Goal: Transaction & Acquisition: Purchase product/service

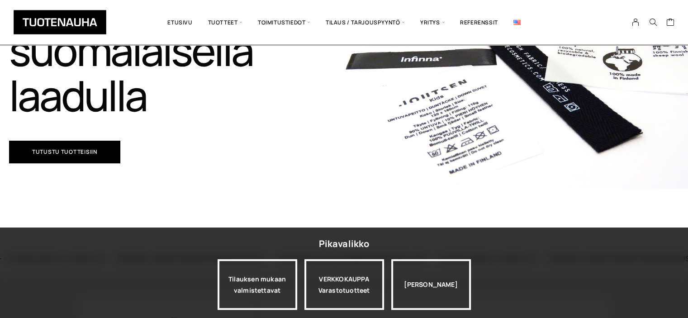
scroll to position [271, 0]
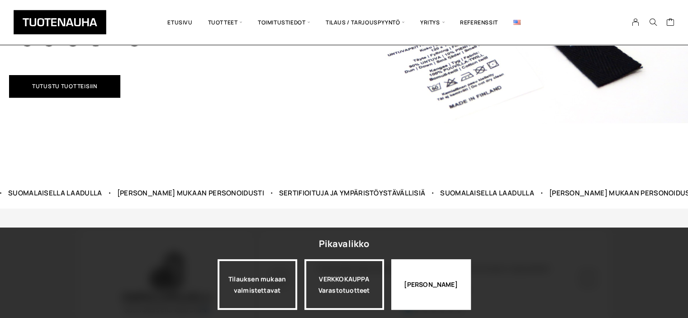
click at [411, 280] on div "[PERSON_NAME]" at bounding box center [431, 284] width 80 height 51
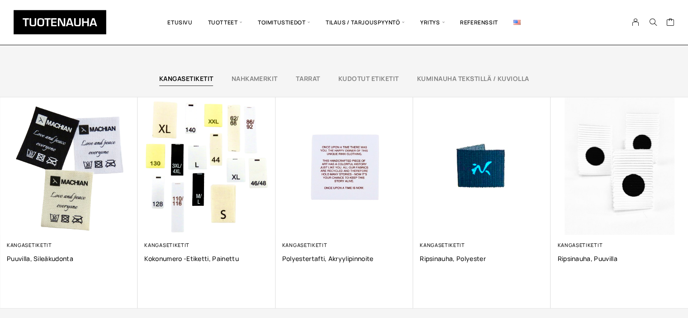
scroll to position [588, 0]
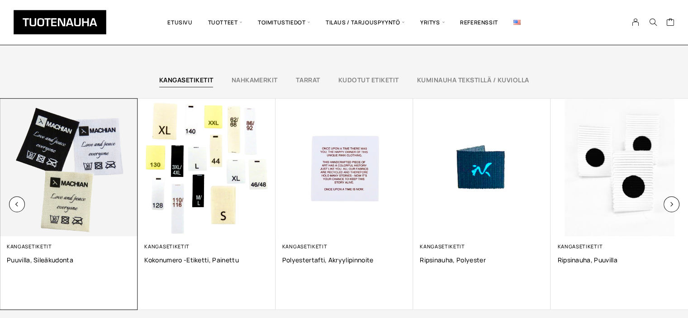
click at [67, 189] on img at bounding box center [68, 167] width 137 height 137
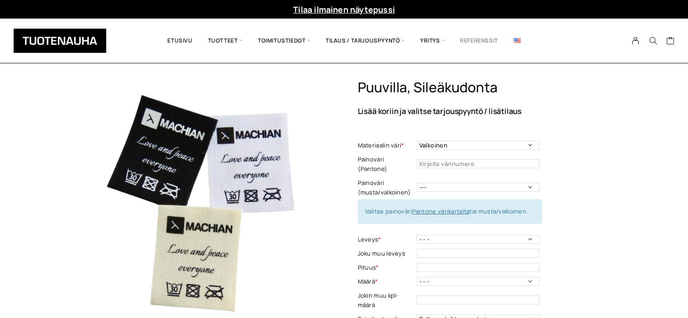
click at [469, 42] on link "Referenssit" at bounding box center [478, 40] width 53 height 31
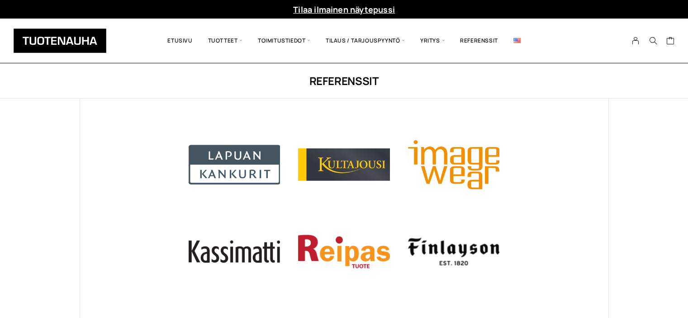
click at [71, 36] on img at bounding box center [60, 40] width 93 height 24
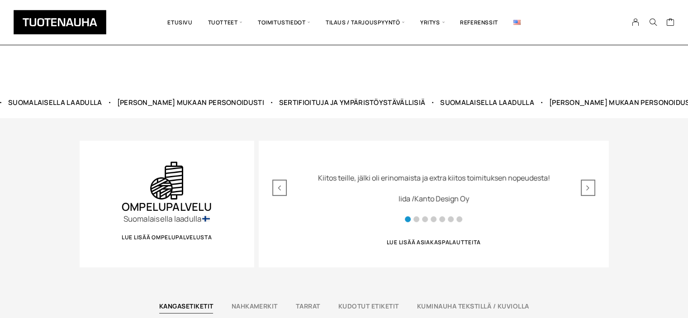
scroll to position [543, 0]
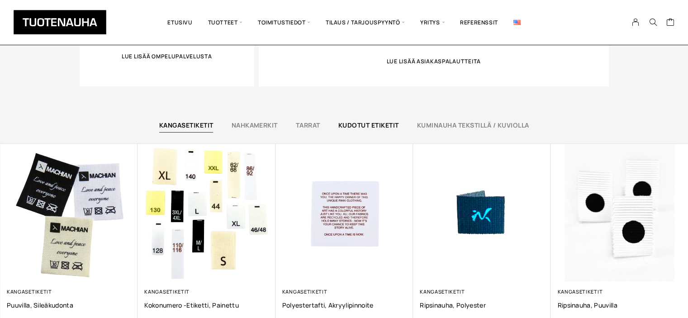
click at [371, 122] on link "Kudotut etiketit" at bounding box center [368, 125] width 61 height 9
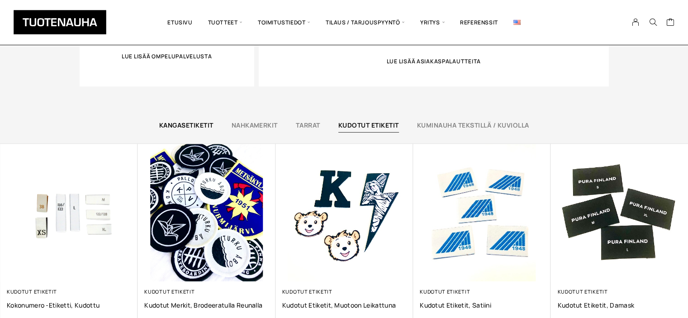
click at [190, 128] on link "Kangasetiketit" at bounding box center [186, 125] width 54 height 9
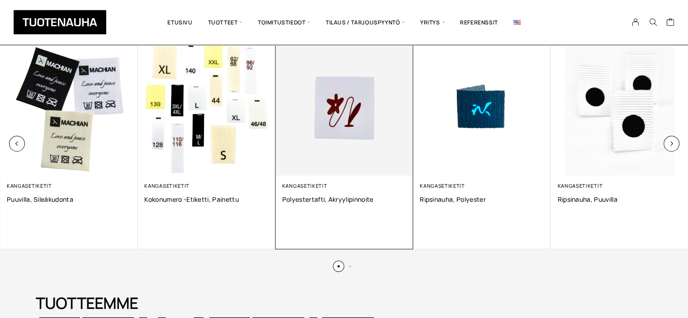
scroll to position [633, 0]
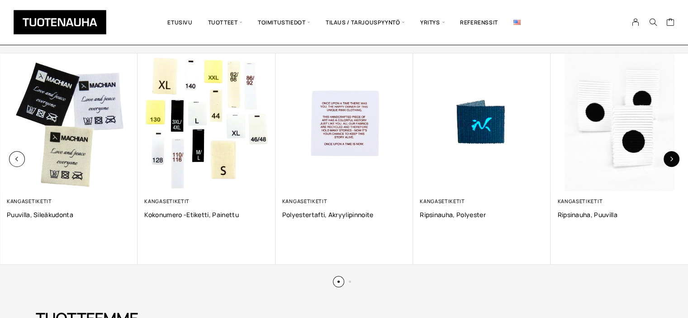
click at [669, 162] on button "button" at bounding box center [671, 159] width 16 height 16
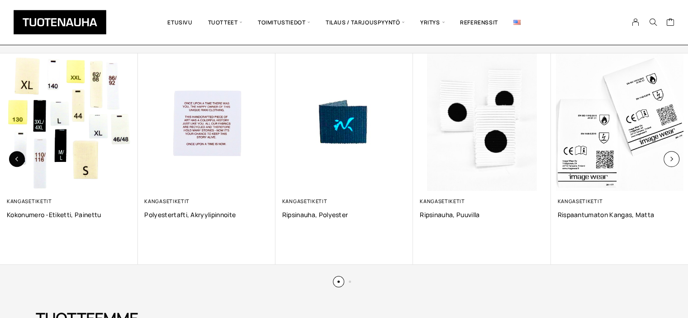
click at [19, 157] on icon "button" at bounding box center [16, 158] width 5 height 5
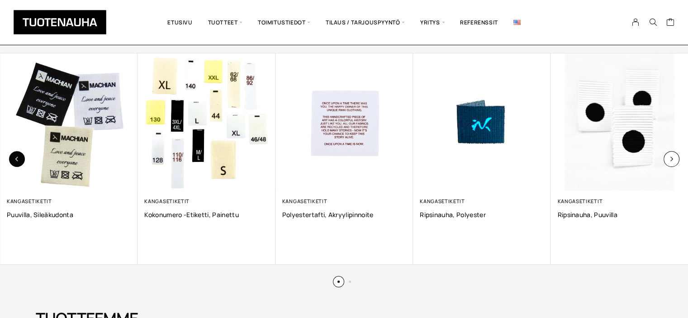
click at [19, 156] on button "button" at bounding box center [17, 159] width 16 height 16
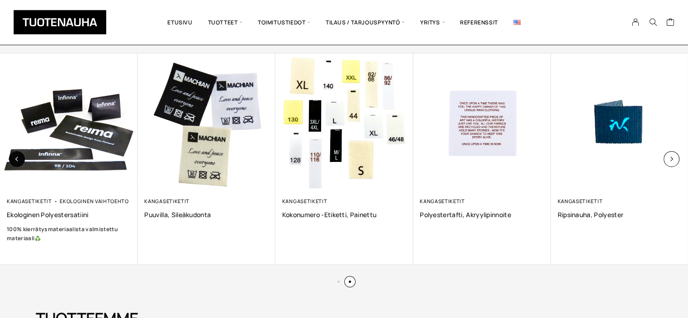
click at [20, 160] on button "button" at bounding box center [17, 159] width 16 height 16
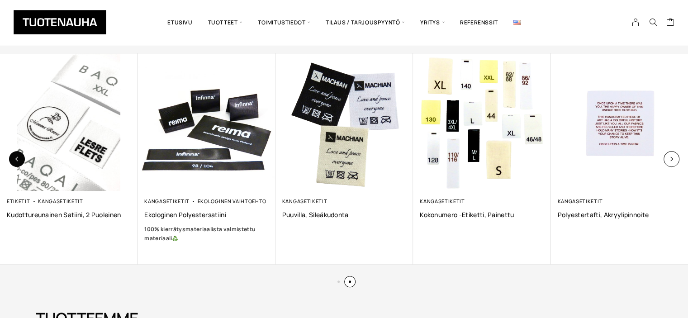
click at [20, 160] on button "button" at bounding box center [17, 159] width 16 height 16
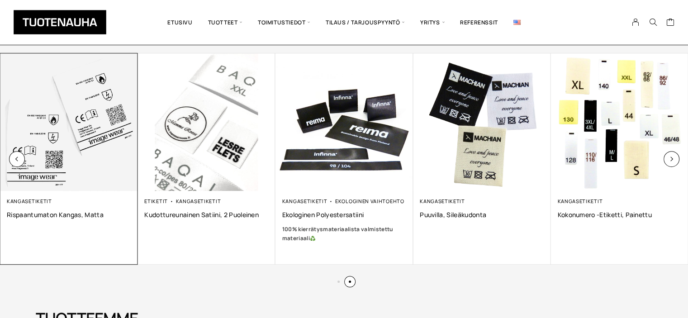
click at [25, 158] on img at bounding box center [68, 121] width 137 height 137
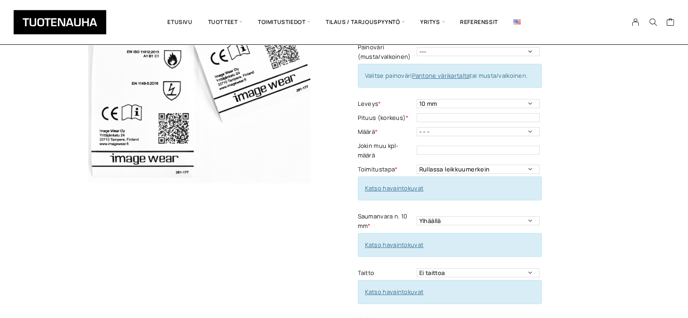
scroll to position [181, 0]
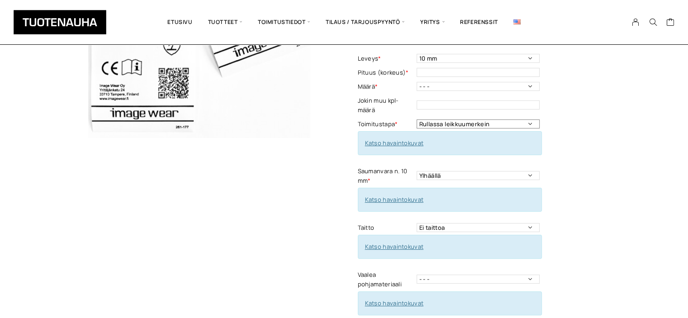
click at [503, 119] on select "Rullassa leikkuumerkein Rullassa ilman leikkuumerkkejä Leikattuna" at bounding box center [477, 123] width 123 height 9
click at [501, 119] on select "Rullassa leikkuumerkein Rullassa ilman leikkuumerkkejä Leikattuna" at bounding box center [477, 123] width 123 height 9
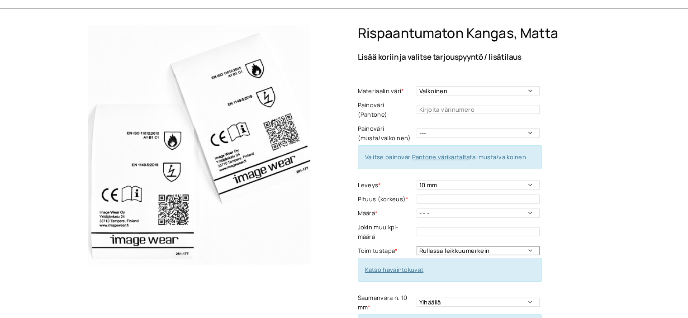
scroll to position [0, 0]
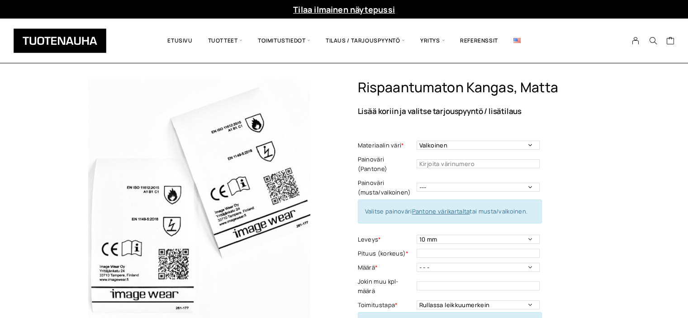
click at [77, 42] on img at bounding box center [60, 40] width 93 height 24
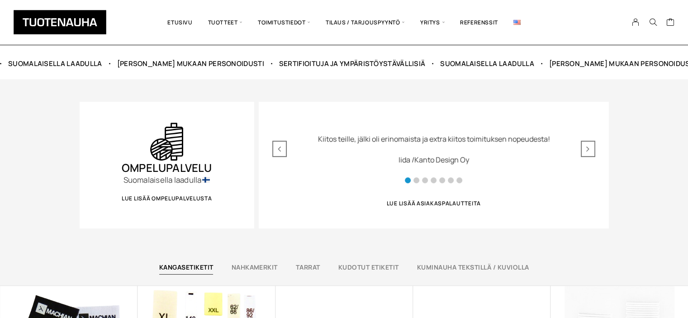
scroll to position [407, 0]
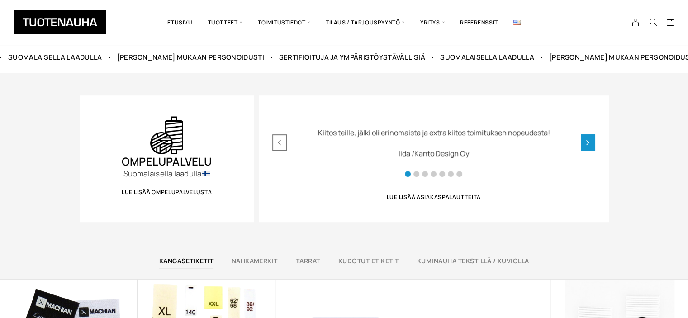
click at [587, 138] on icon "Next slide" at bounding box center [587, 142] width 3 height 9
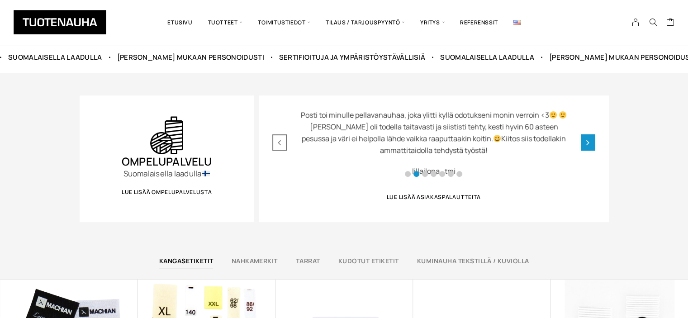
click at [585, 144] on div "Next slide" at bounding box center [588, 142] width 14 height 16
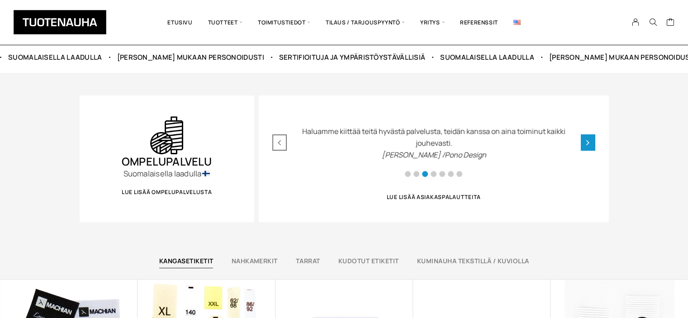
click at [585, 144] on div "Next slide" at bounding box center [588, 142] width 14 height 16
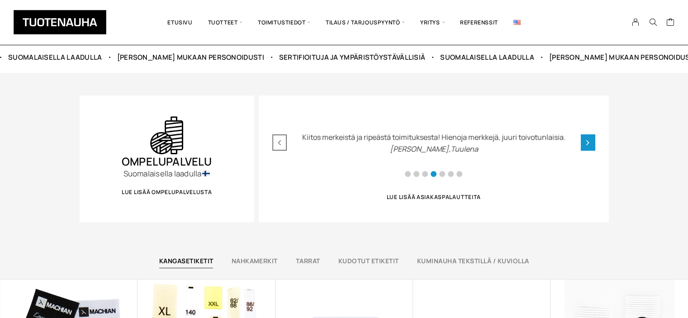
click at [585, 144] on div "Next slide" at bounding box center [588, 142] width 14 height 16
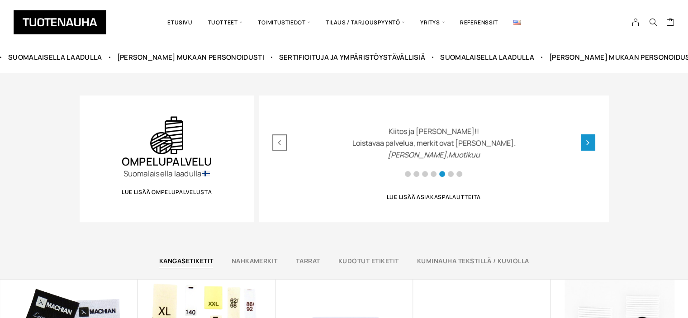
click at [590, 142] on div "Next slide" at bounding box center [588, 142] width 14 height 16
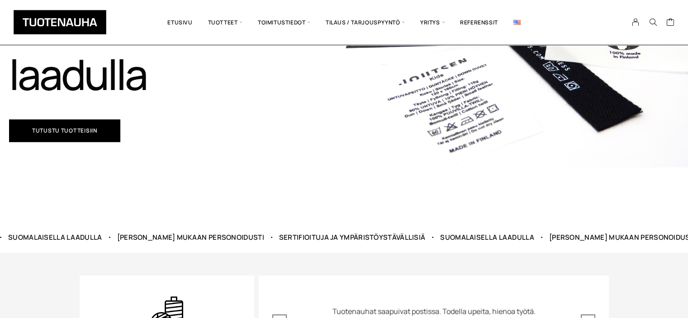
scroll to position [226, 0]
